Goal: Task Accomplishment & Management: Use online tool/utility

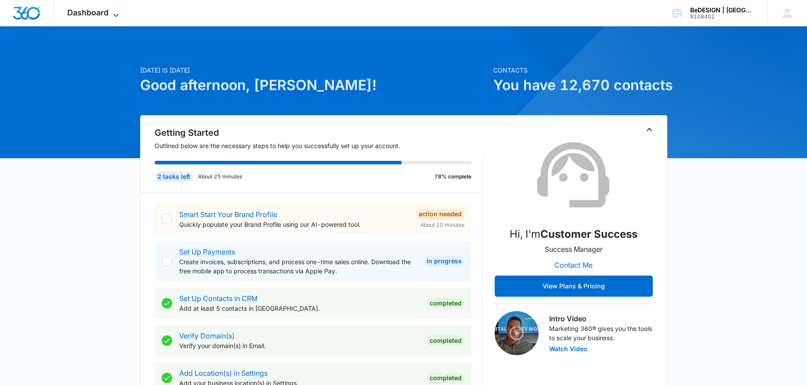
click at [88, 16] on span "Dashboard" at bounding box center [87, 12] width 41 height 9
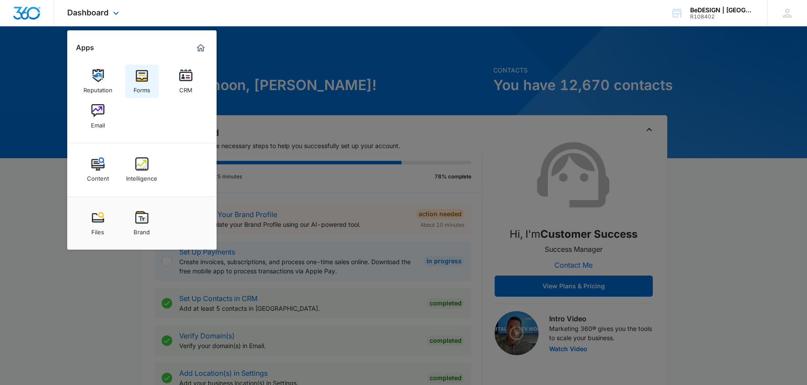
click at [142, 87] on div "Forms" at bounding box center [142, 87] width 17 height 11
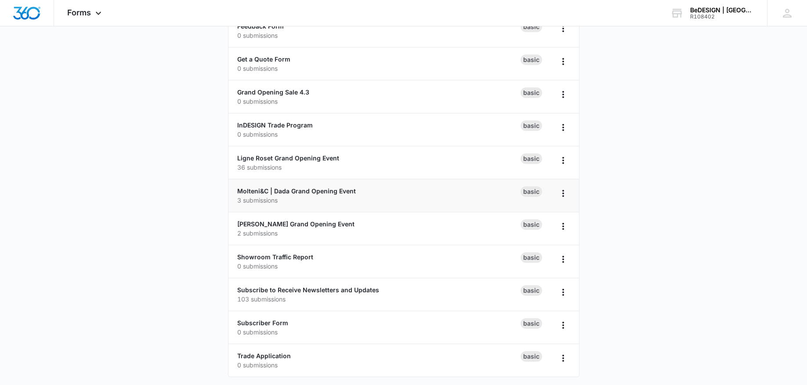
scroll to position [230, 0]
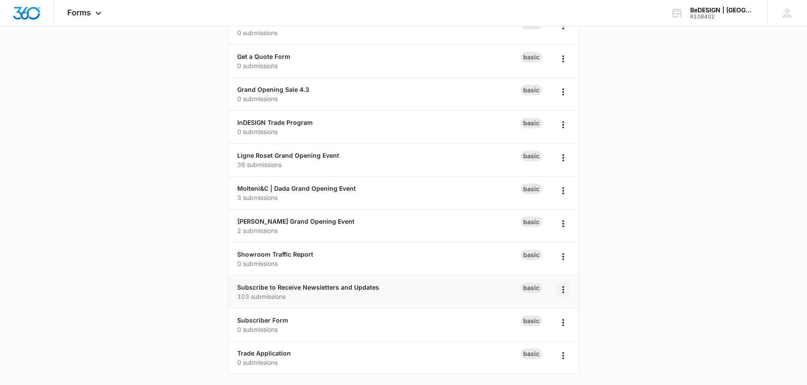
click at [561, 292] on icon "Overflow Menu" at bounding box center [563, 289] width 11 height 11
click at [357, 286] on link "Subscribe to Receive Newsletters and Updates" at bounding box center [308, 286] width 142 height 7
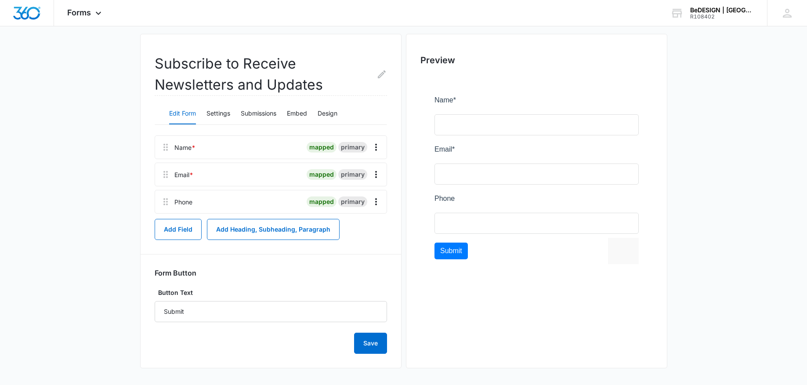
scroll to position [67, 0]
click at [297, 116] on button "Embed" at bounding box center [297, 112] width 20 height 21
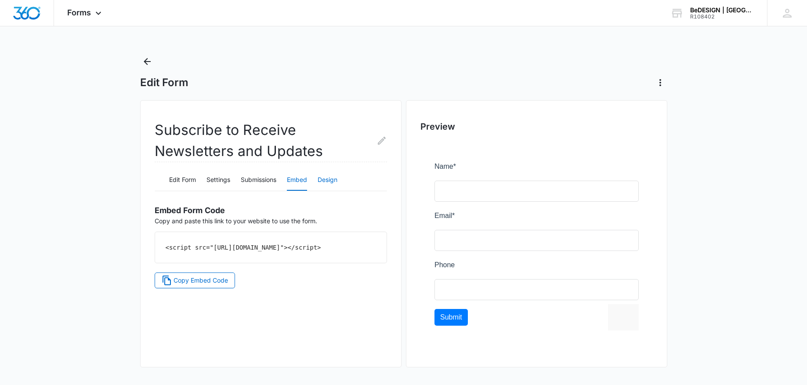
click at [325, 180] on button "Design" at bounding box center [328, 180] width 20 height 21
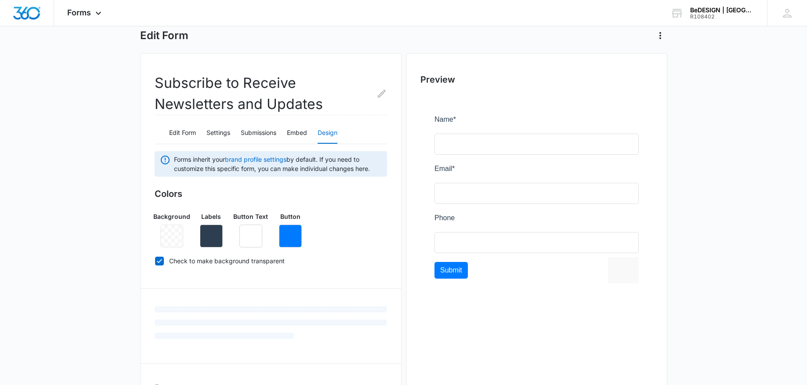
scroll to position [51, 0]
